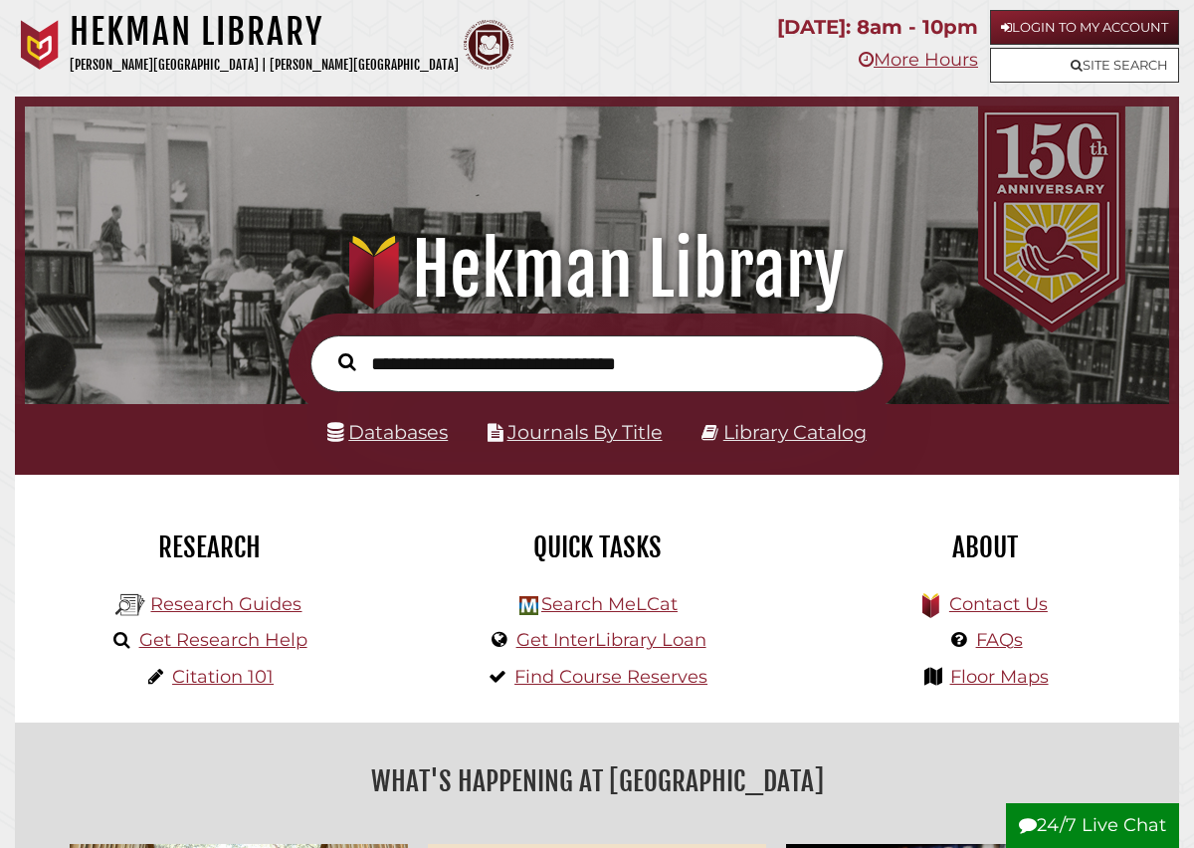
scroll to position [378, 1134]
click at [238, 599] on link "Research Guides" at bounding box center [225, 604] width 151 height 22
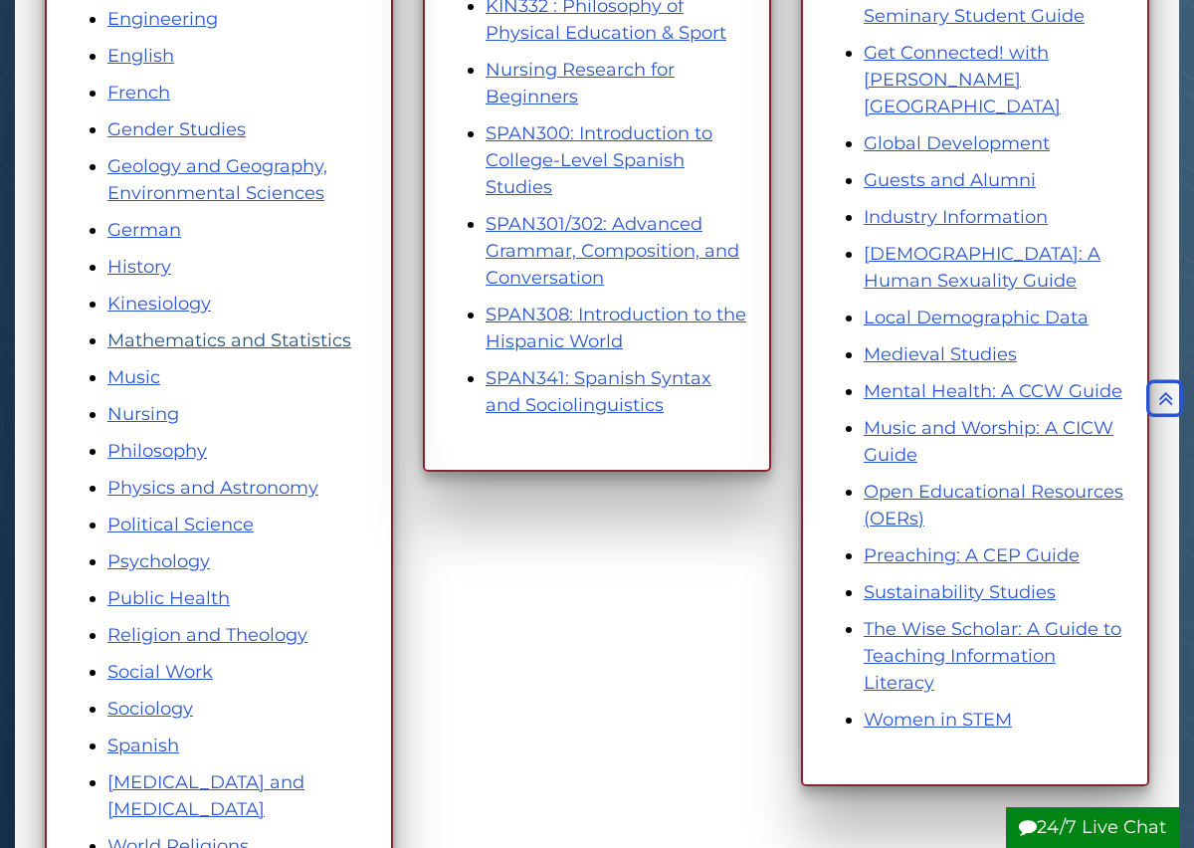
scroll to position [845, 0]
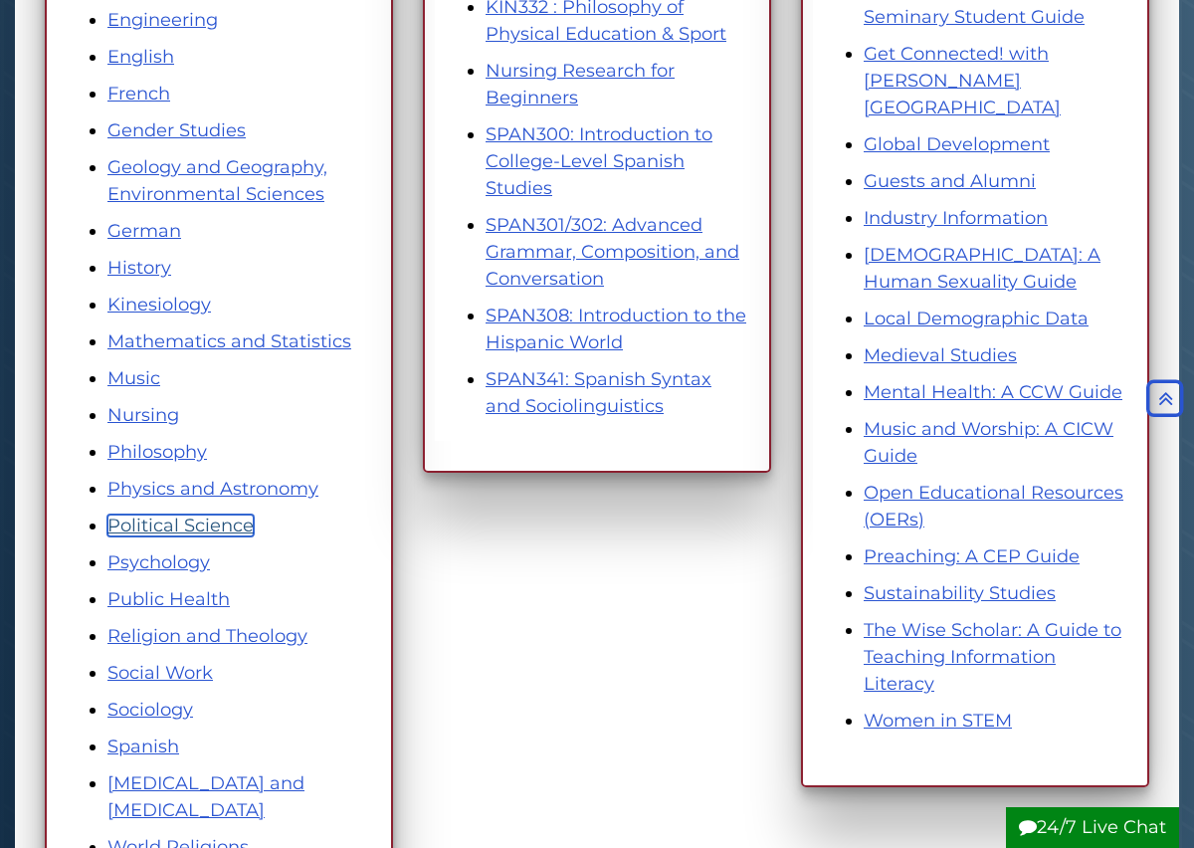
click at [185, 532] on link "Political Science" at bounding box center [180, 525] width 146 height 22
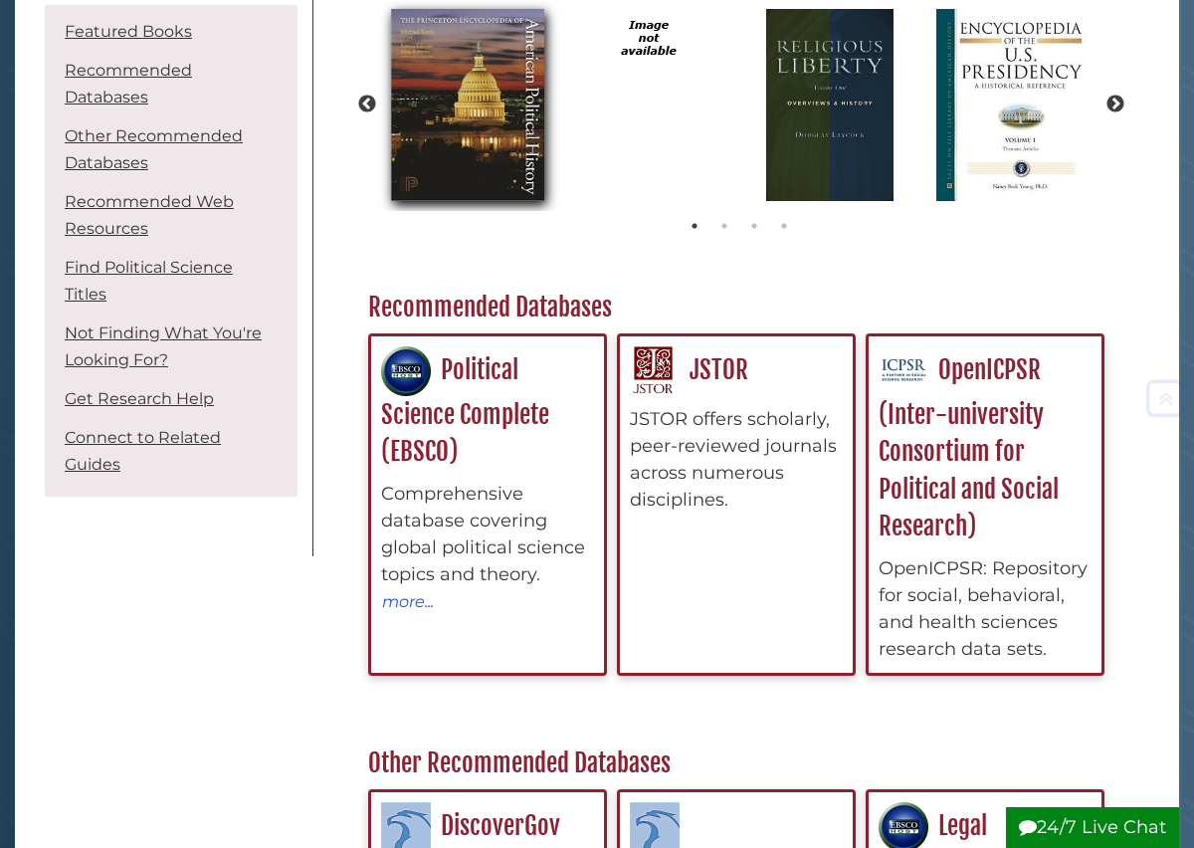
scroll to position [306, 0]
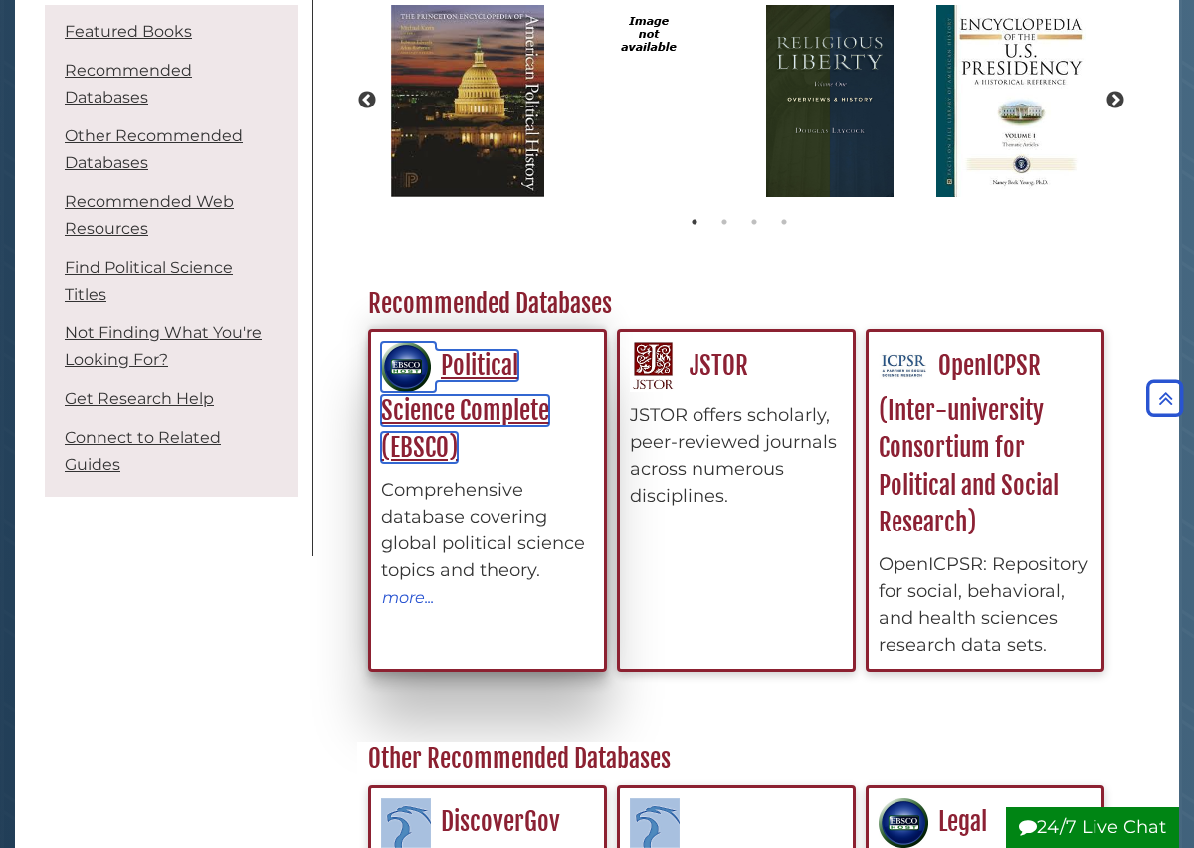
click at [488, 405] on link "Political Science Complete (EBSCO)" at bounding box center [465, 406] width 168 height 112
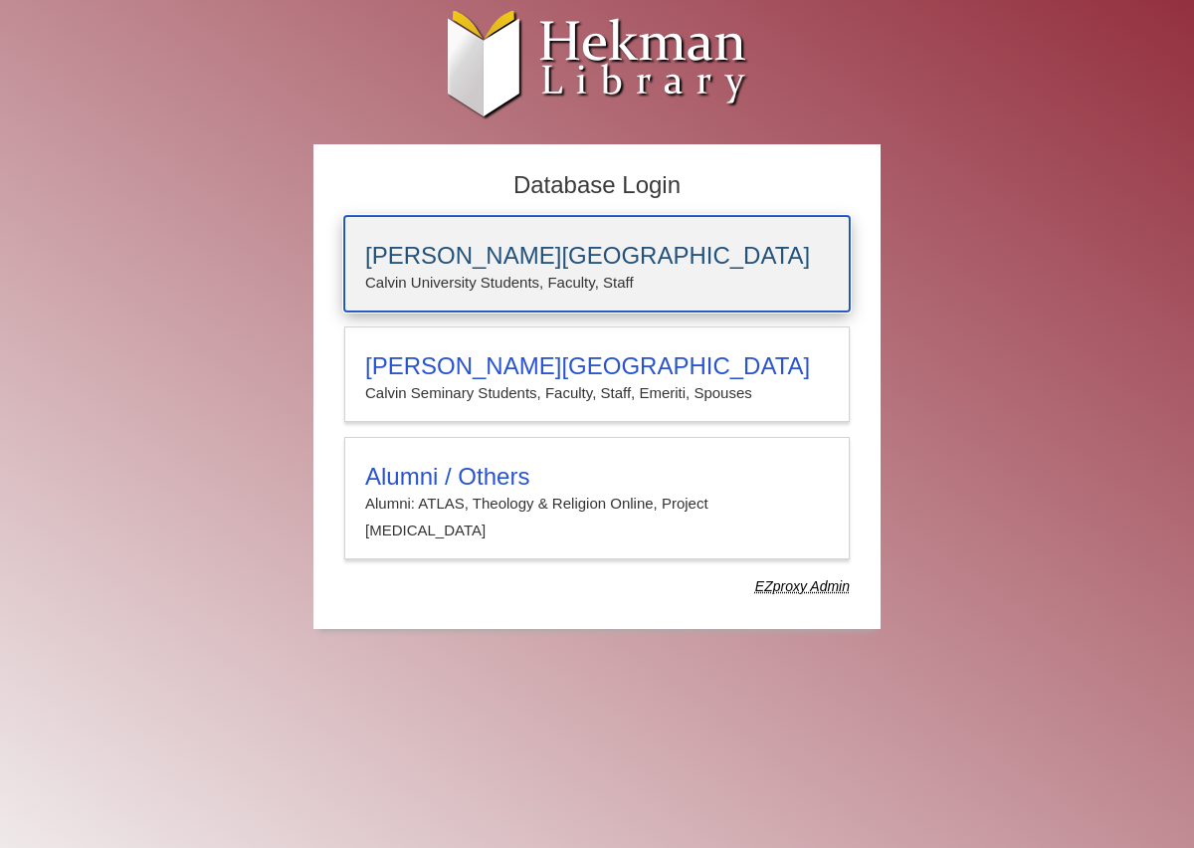
click at [551, 281] on p "Calvin University Students, Faculty, Staff" at bounding box center [597, 283] width 464 height 26
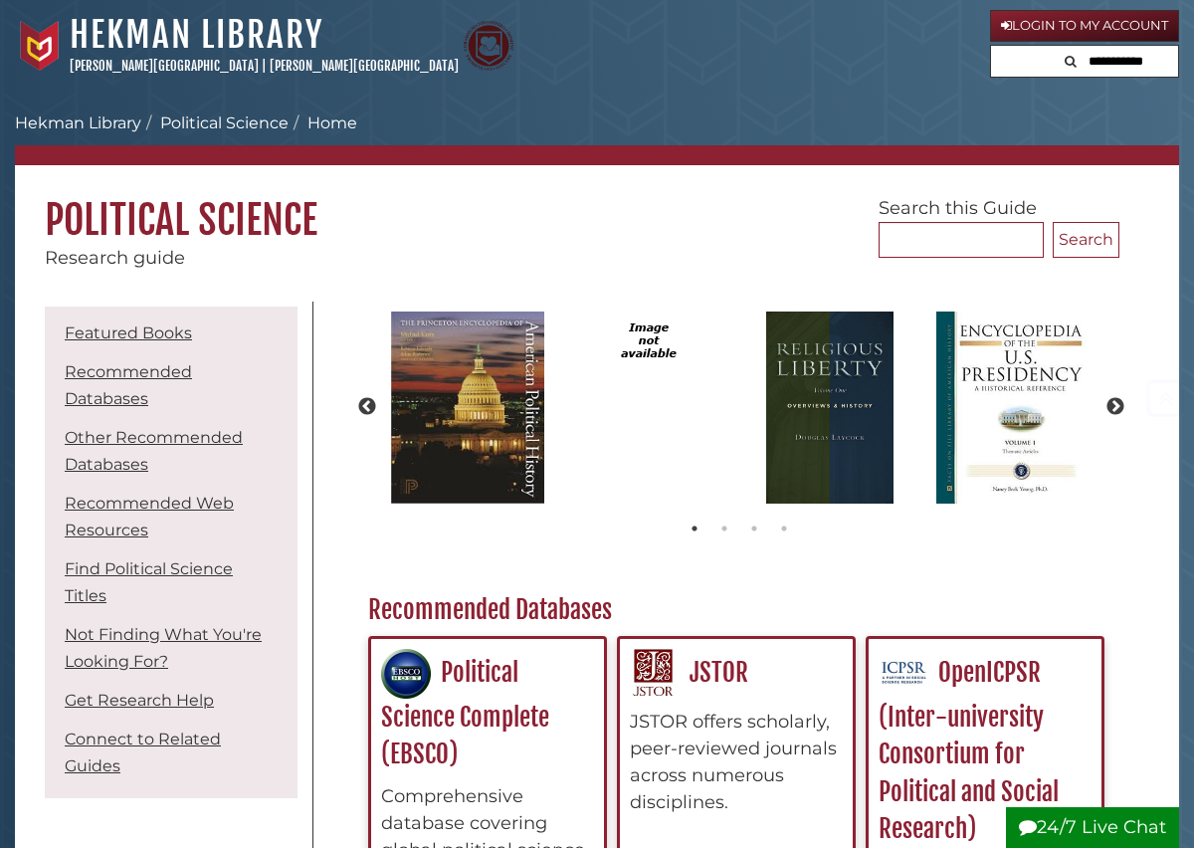
scroll to position [306, 0]
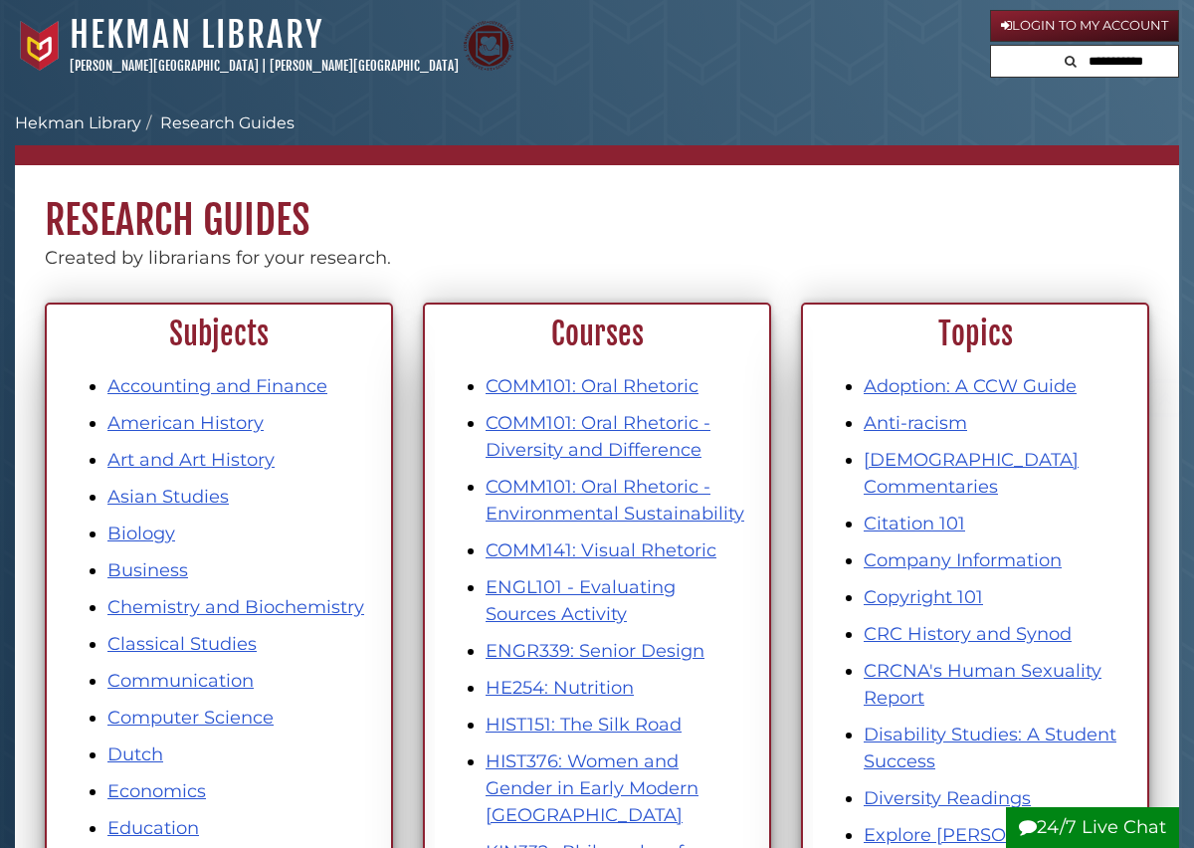
scroll to position [845, 0]
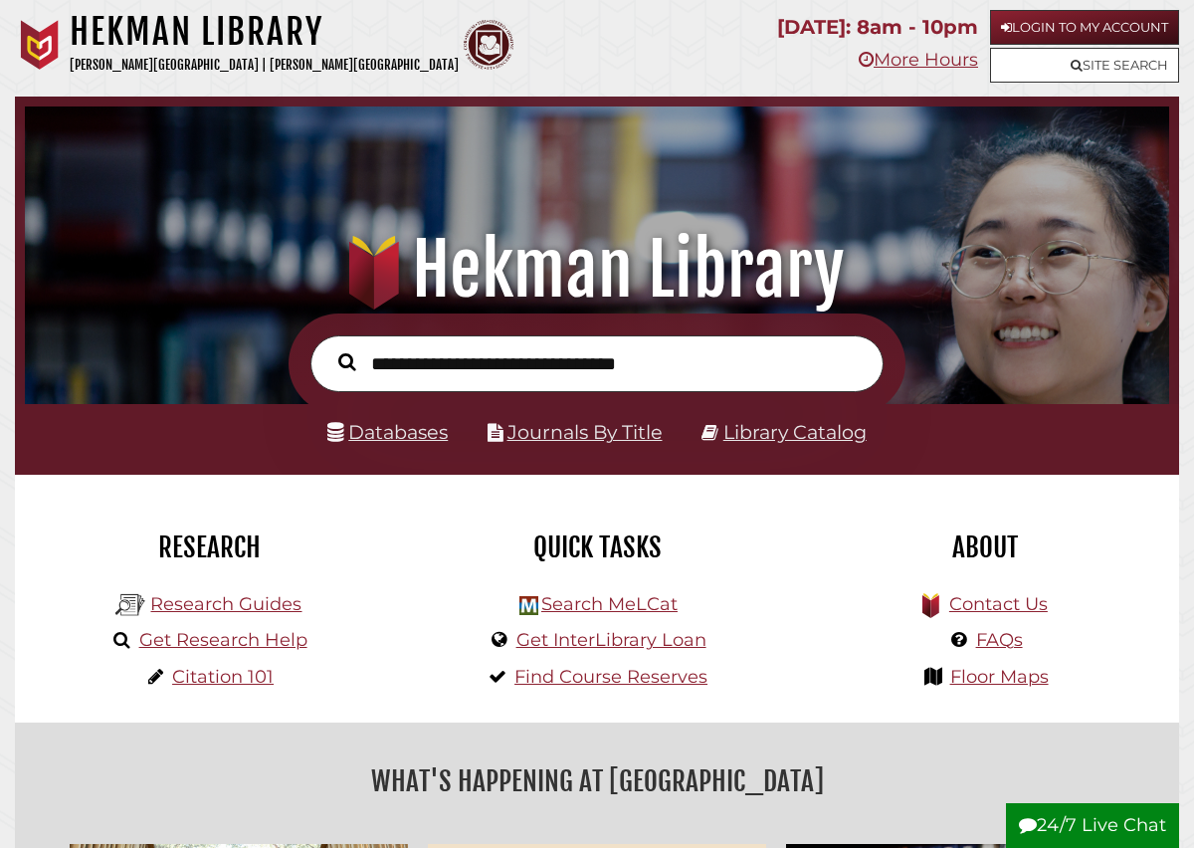
scroll to position [378, 1134]
click at [205, 606] on link "Research Guides" at bounding box center [225, 604] width 151 height 22
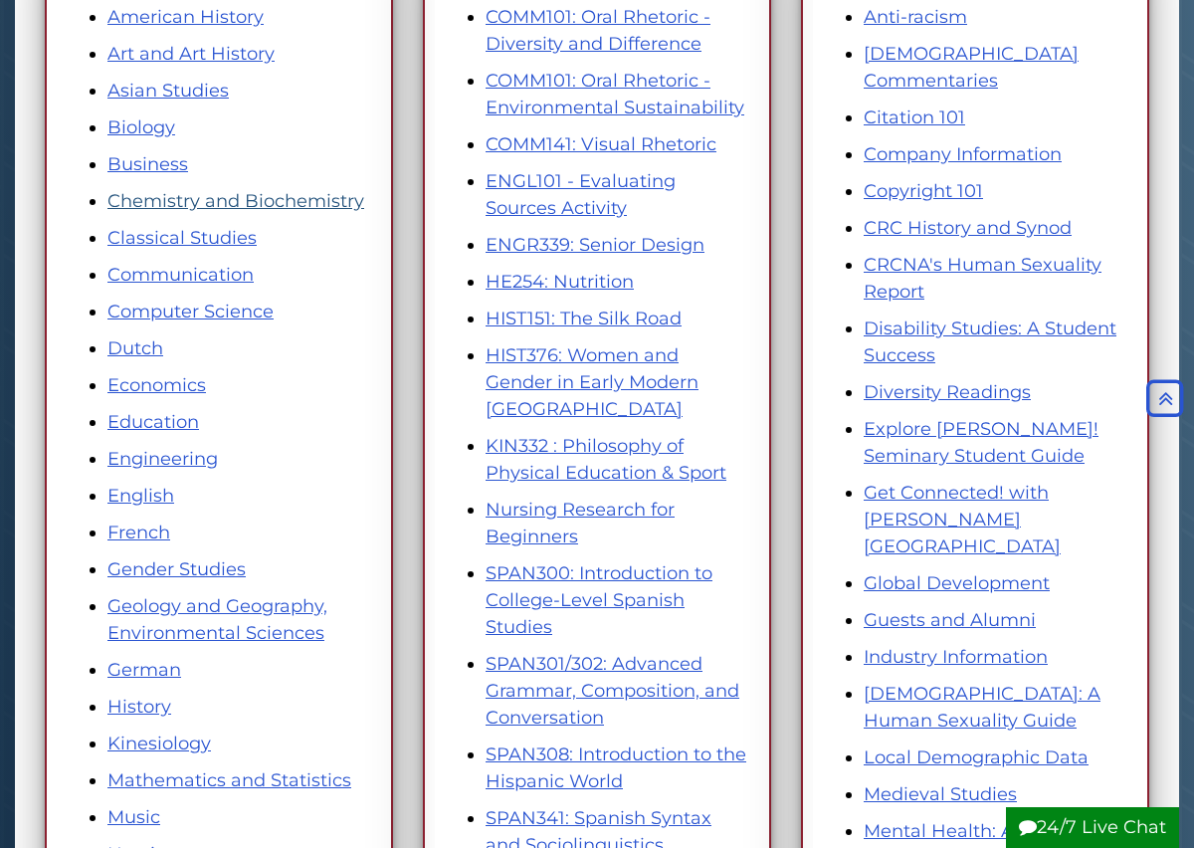
scroll to position [408, 0]
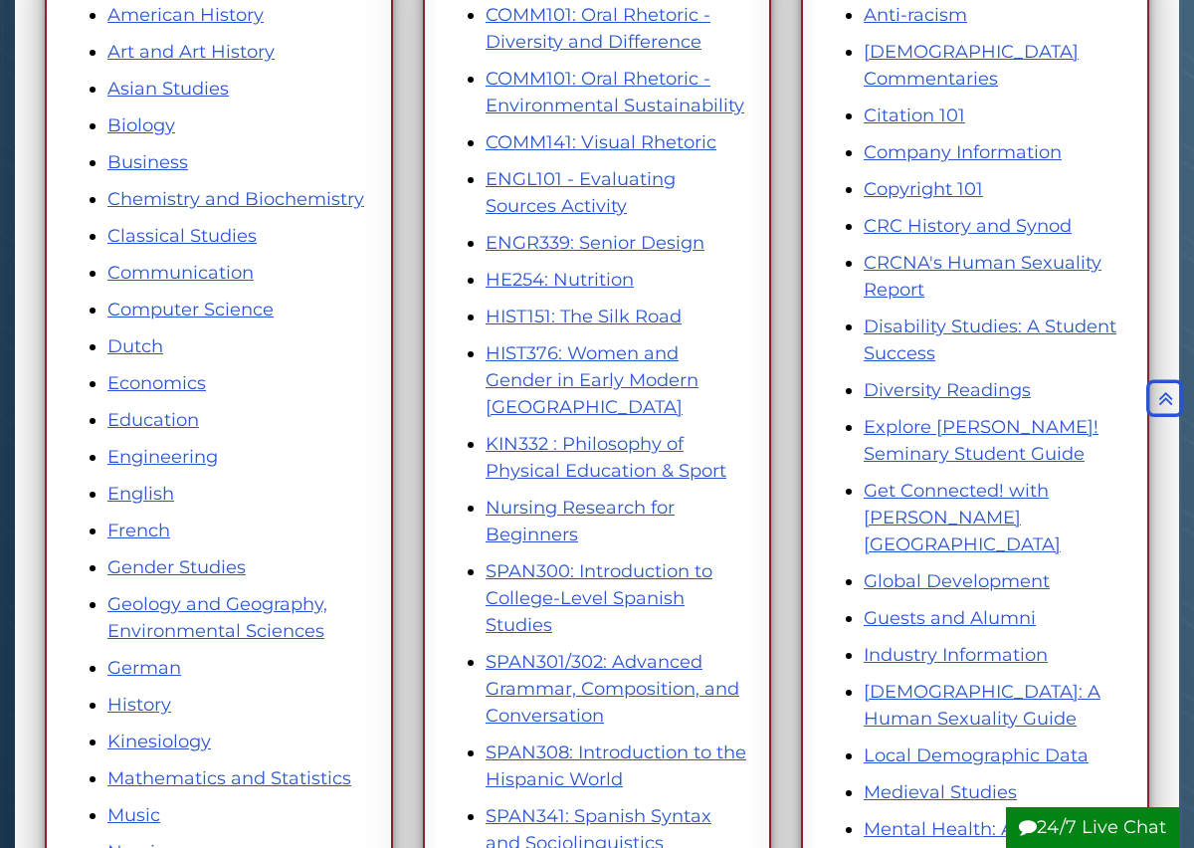
click at [158, 616] on li "Geology and Geography, Environmental Sciences" at bounding box center [238, 618] width 263 height 54
click at [159, 606] on link "Geology and Geography, Environmental Sciences" at bounding box center [217, 617] width 220 height 49
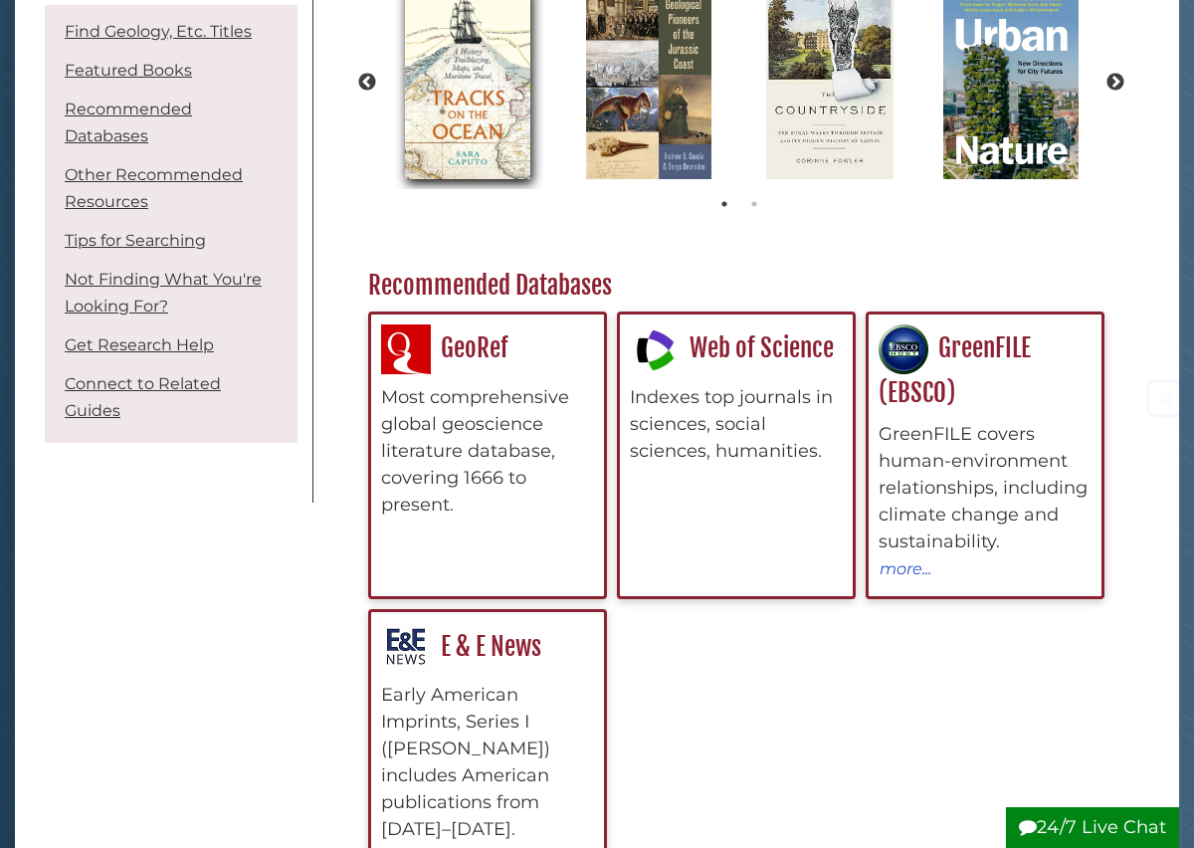
scroll to position [502, 0]
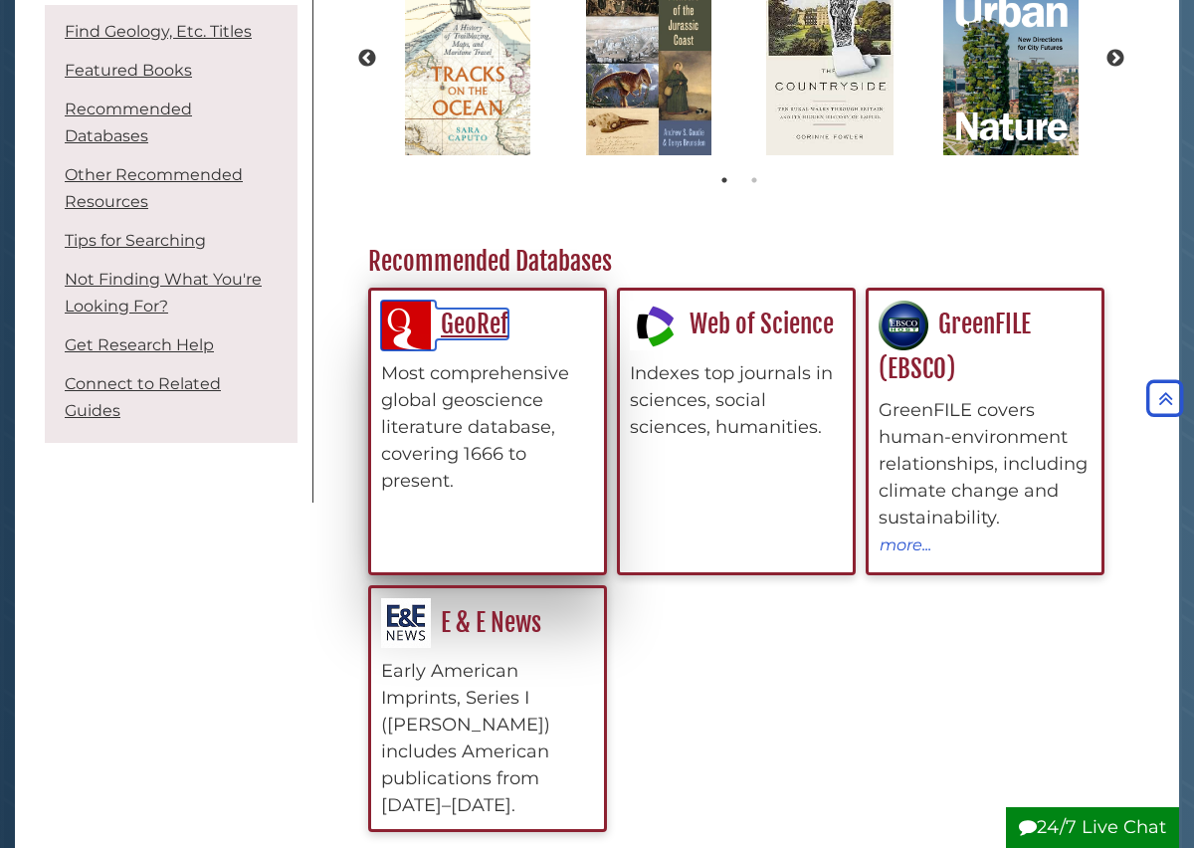
click at [490, 324] on link "GeoRef" at bounding box center [444, 323] width 127 height 31
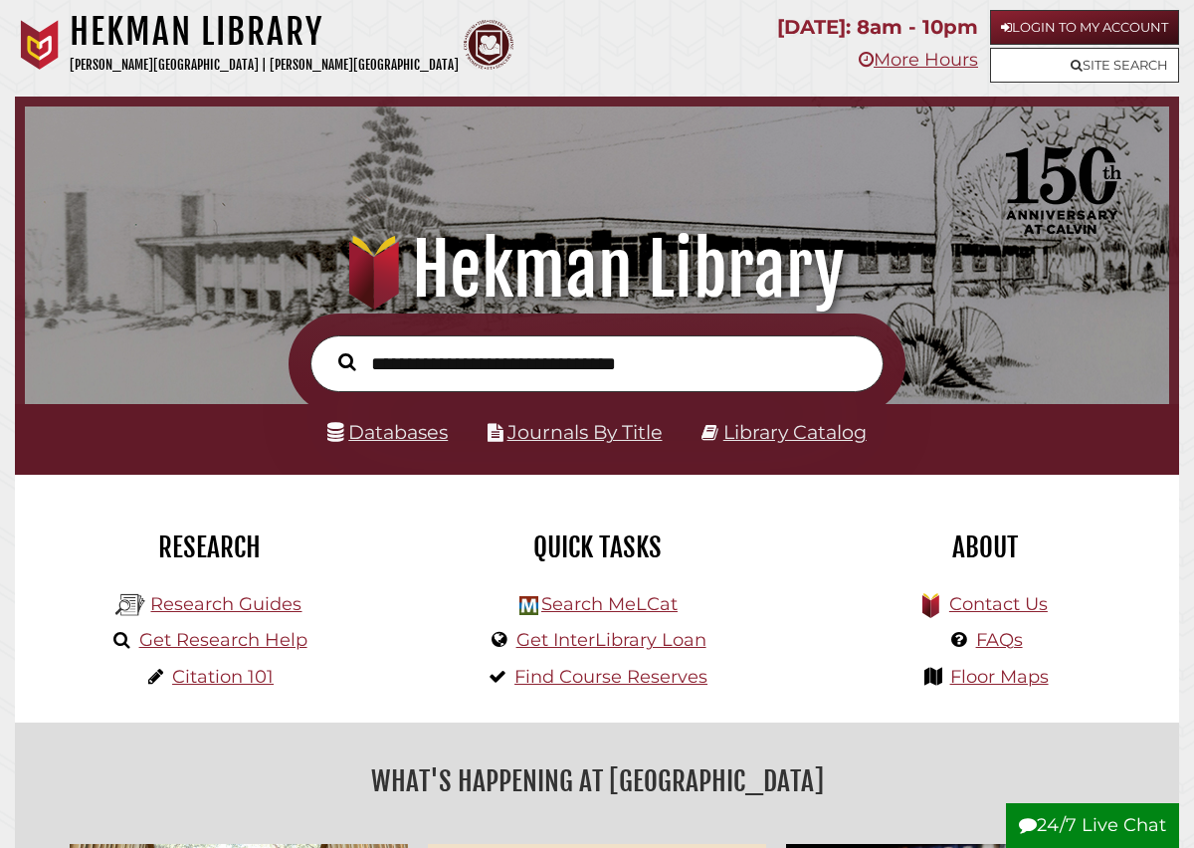
scroll to position [378, 1134]
click at [242, 603] on link "Research Guides" at bounding box center [225, 604] width 151 height 22
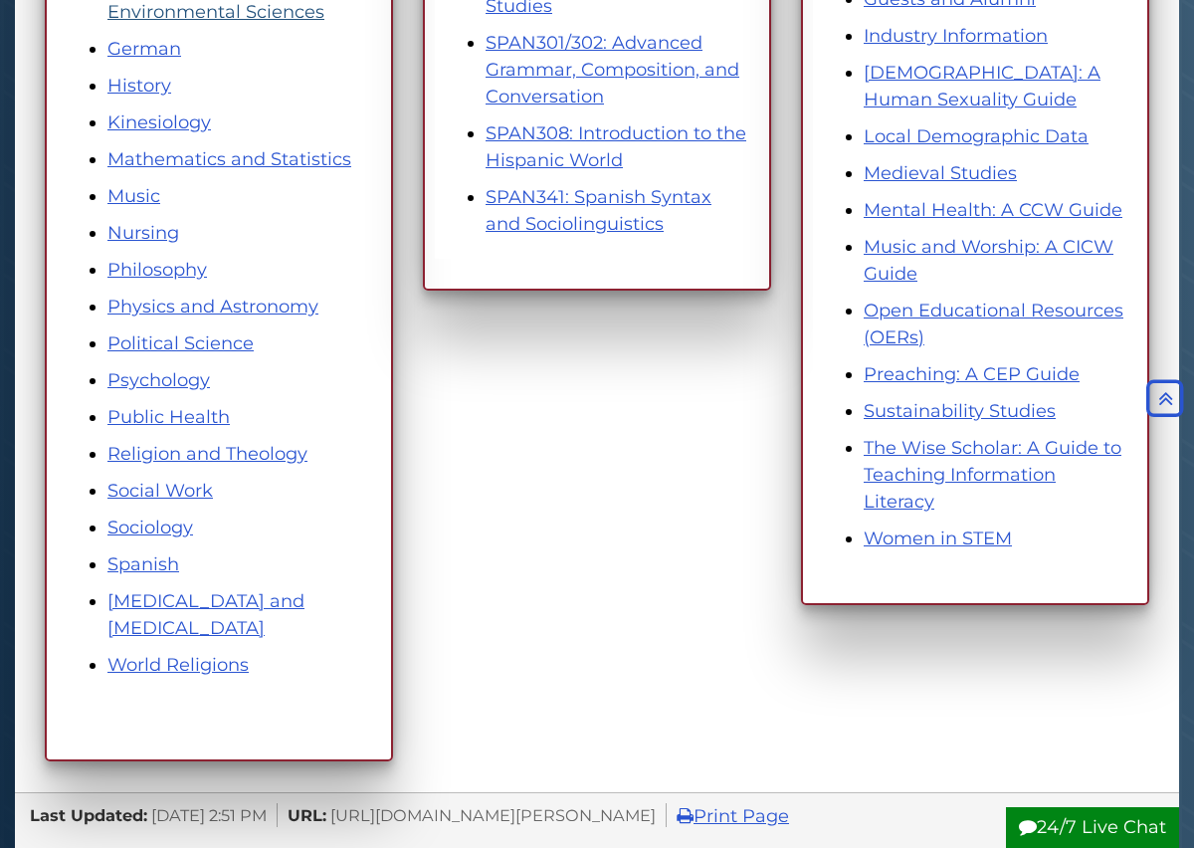
scroll to position [1020, 0]
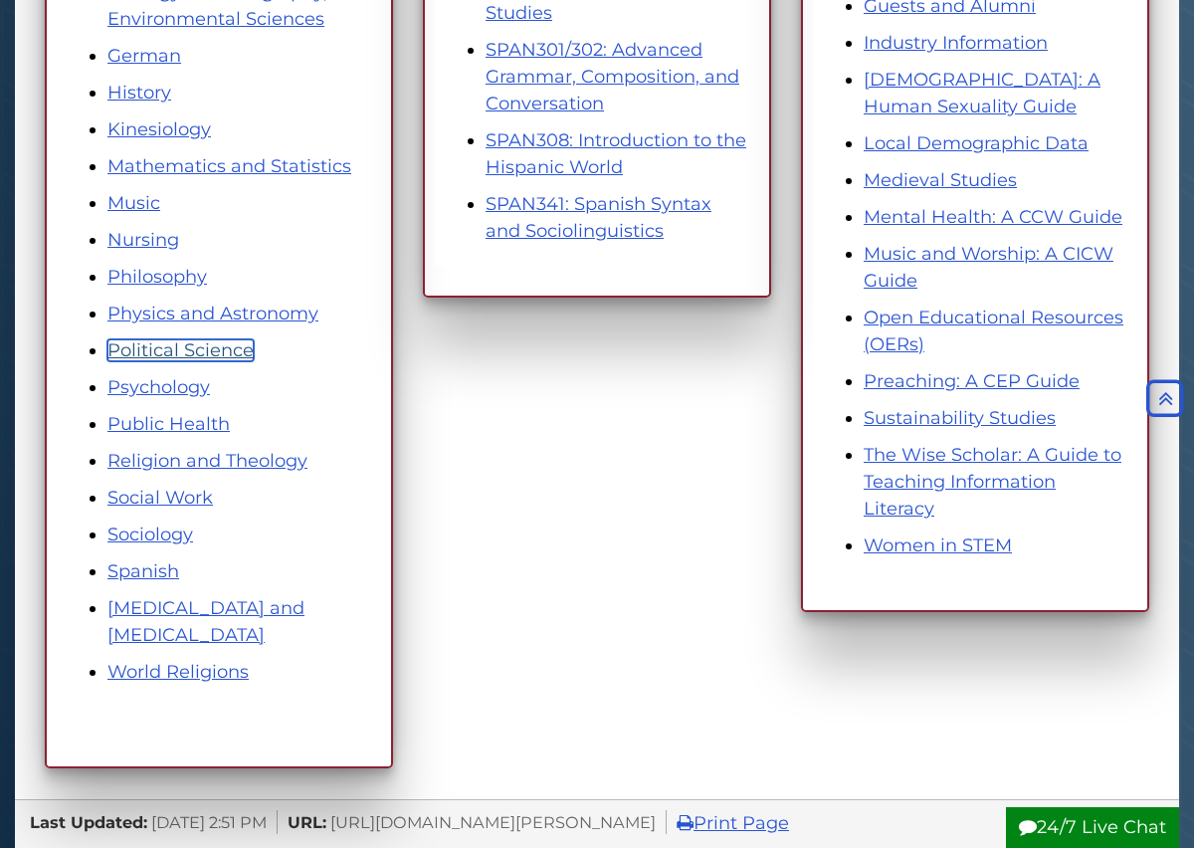
click at [208, 352] on link "Political Science" at bounding box center [180, 350] width 146 height 22
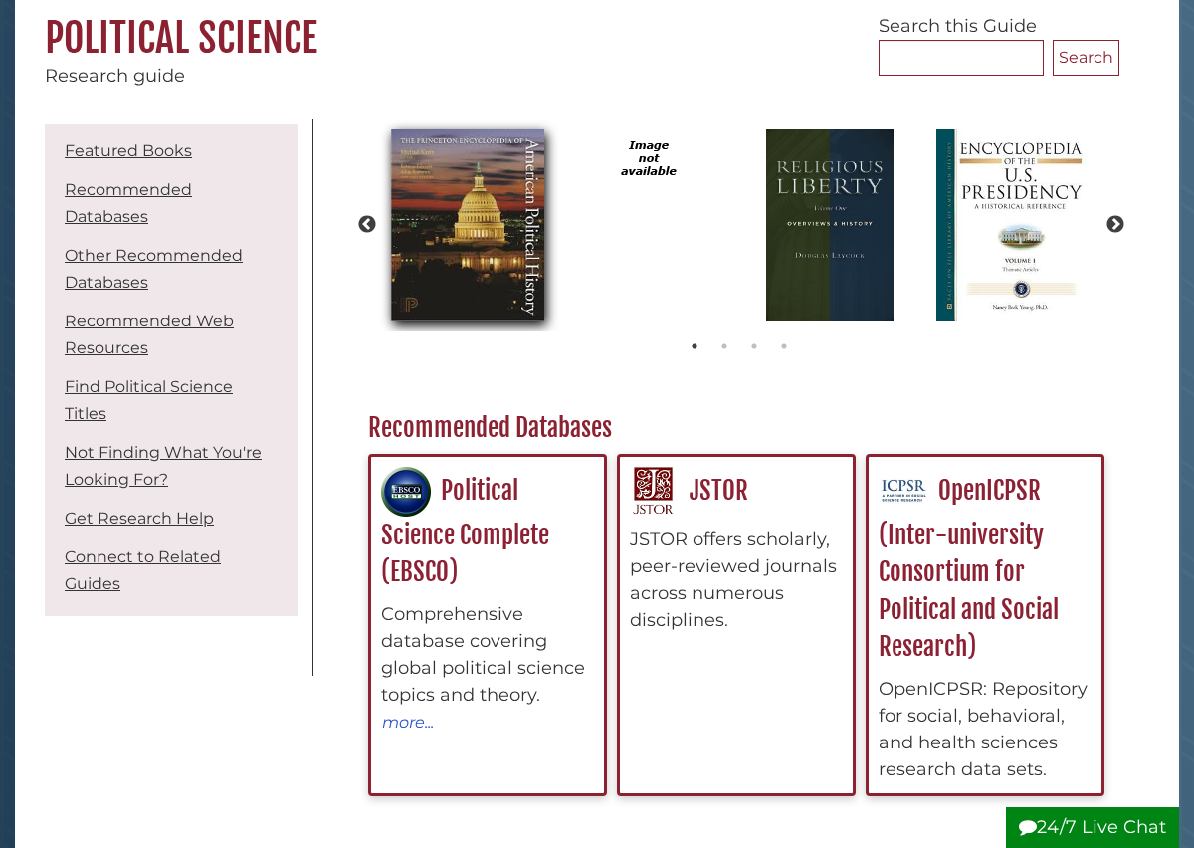
scroll to position [206, 0]
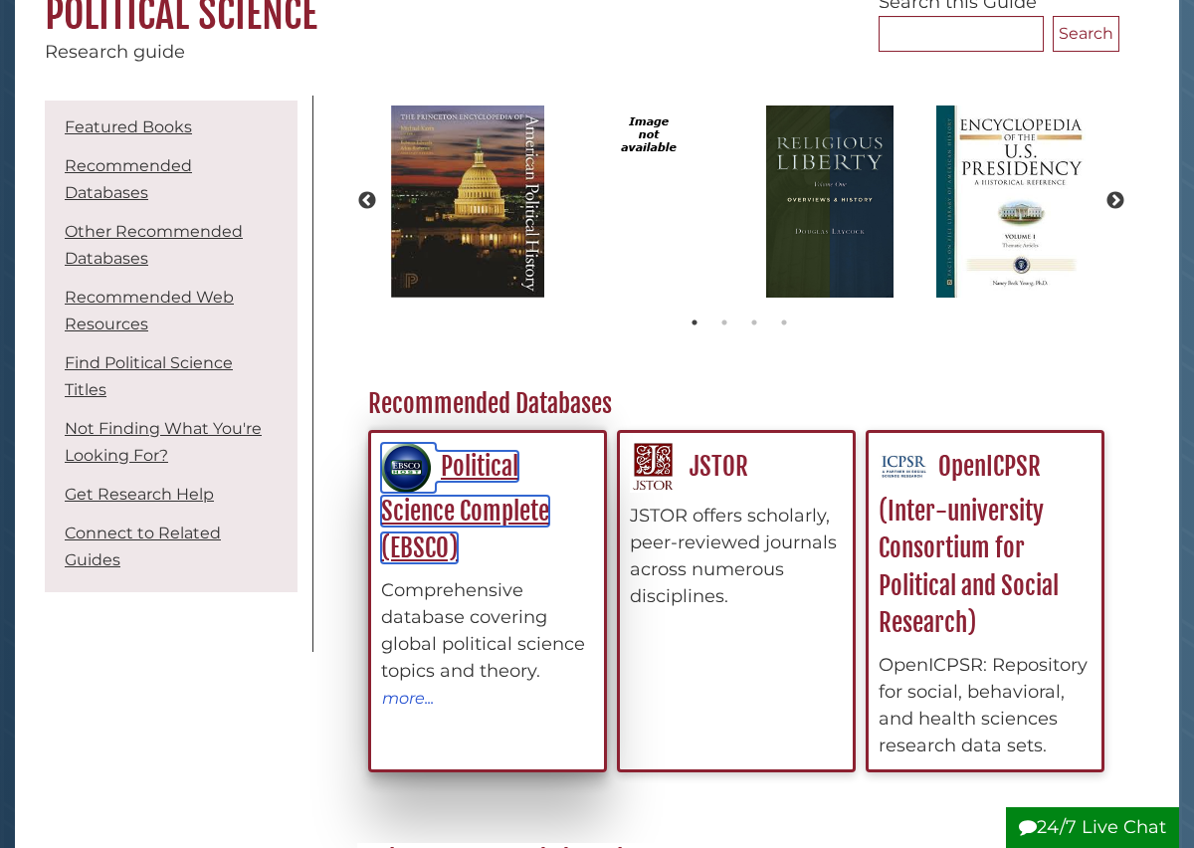
click at [458, 470] on link "Political Science Complete (EBSCO)" at bounding box center [465, 507] width 168 height 112
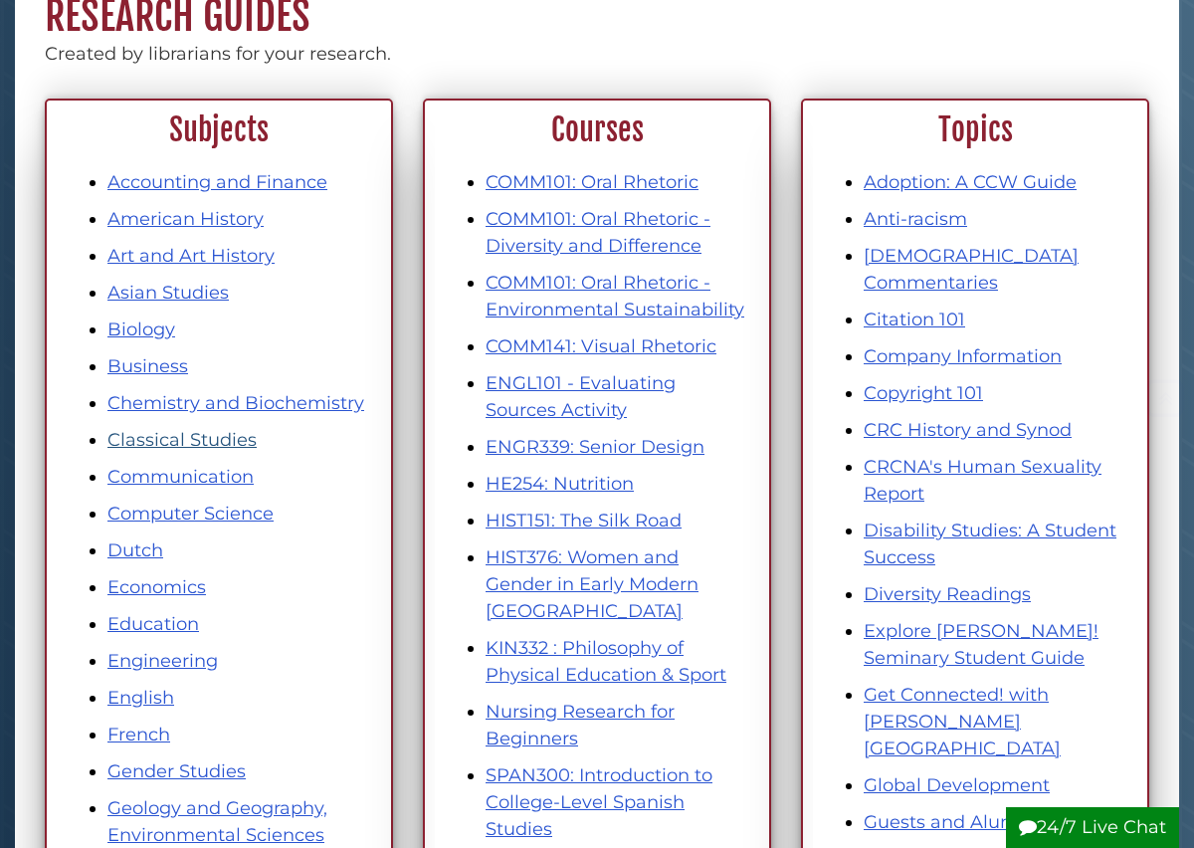
scroll to position [228, 0]
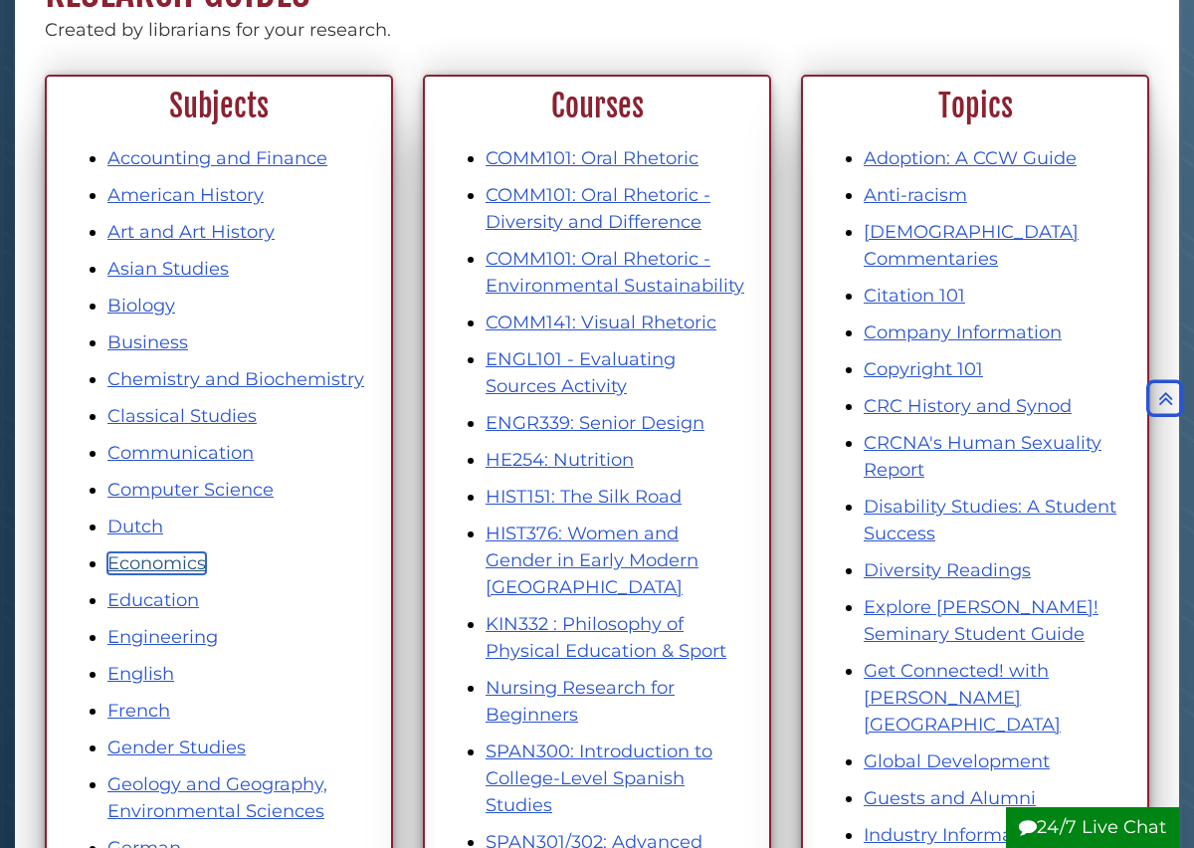
click at [184, 564] on link "Economics" at bounding box center [156, 563] width 98 height 22
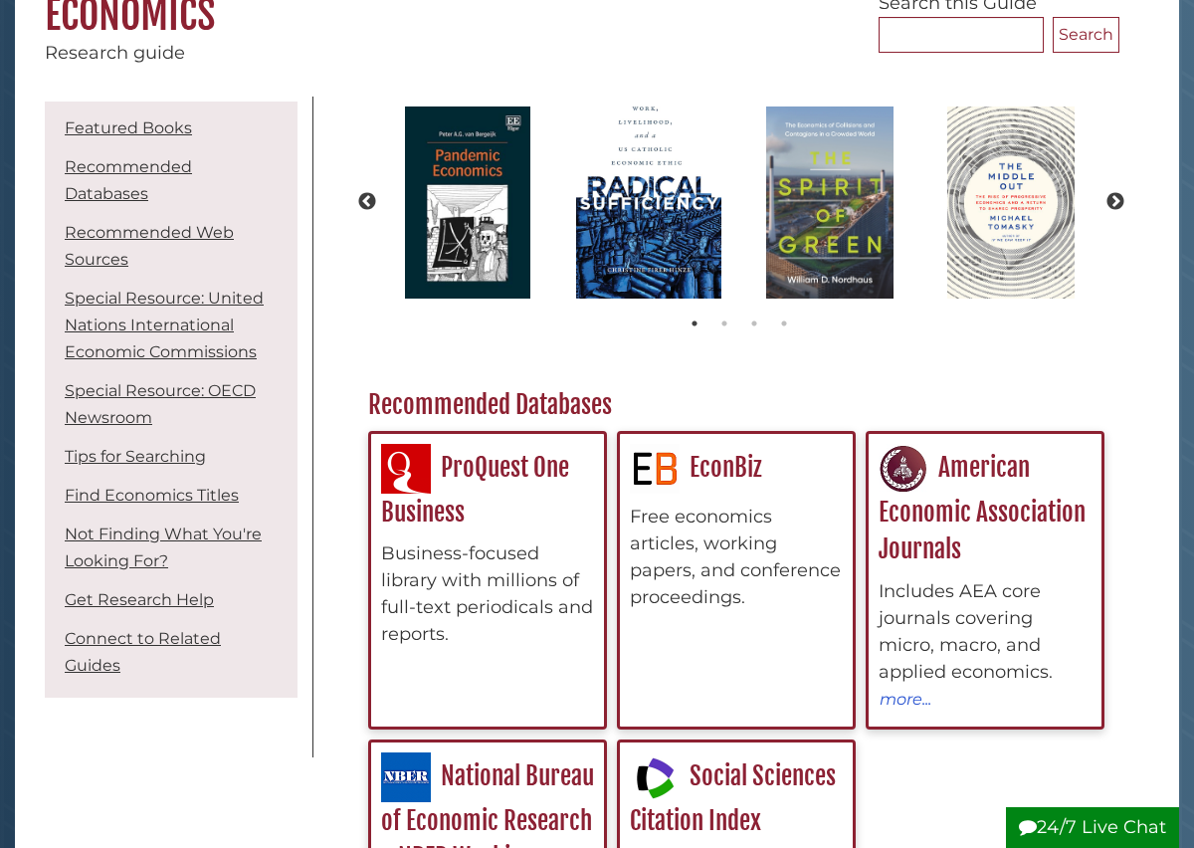
scroll to position [245, 0]
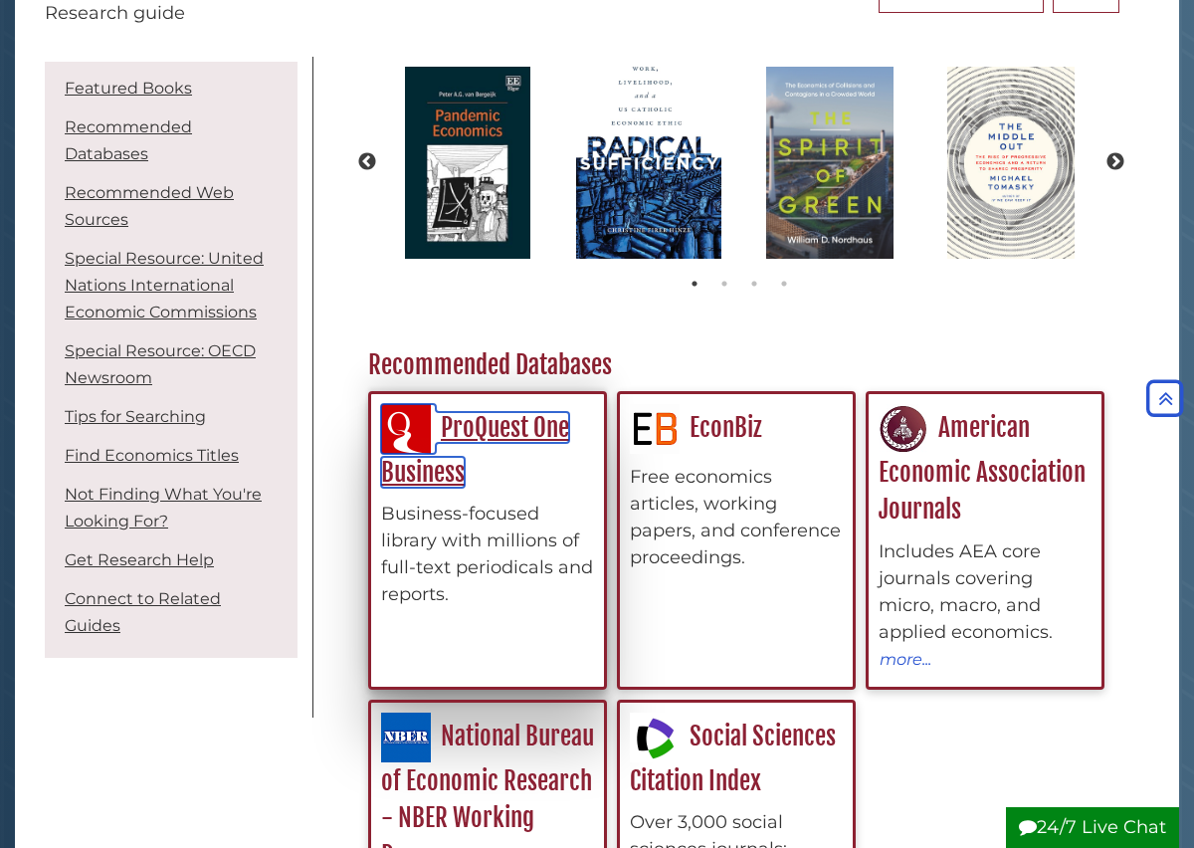
click at [516, 433] on link "ProQuest One Business" at bounding box center [475, 450] width 188 height 76
